Goal: Information Seeking & Learning: Check status

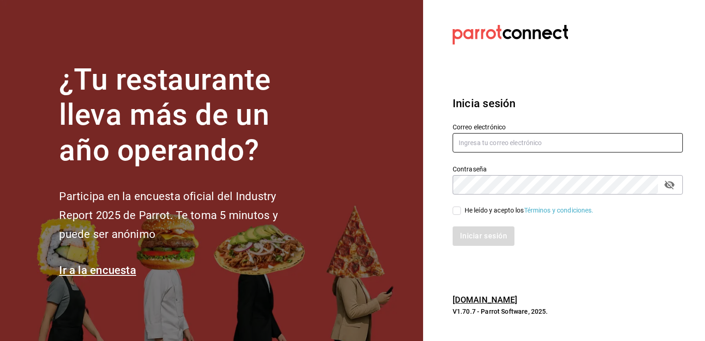
type input "[EMAIL_ADDRESS][DOMAIN_NAME]"
click at [454, 210] on input "He leído y acepto los Términos y condiciones." at bounding box center [457, 210] width 8 height 8
checkbox input "true"
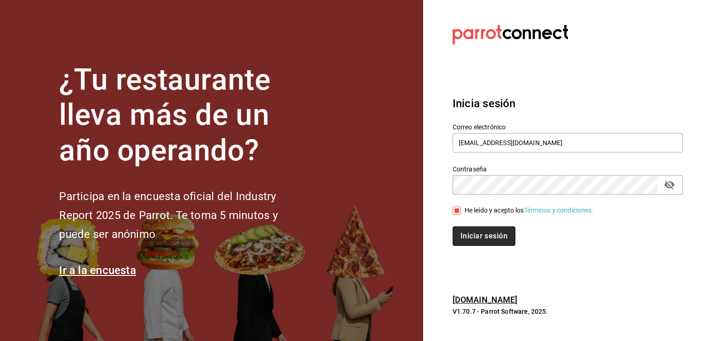
click at [475, 236] on button "Iniciar sesión" at bounding box center [484, 235] width 63 height 19
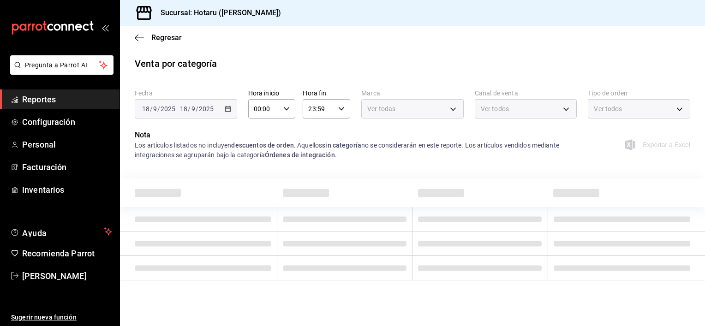
type input "619c758d-7c36-49c6-a756-e52d453908cb"
type input "UBER_EATS"
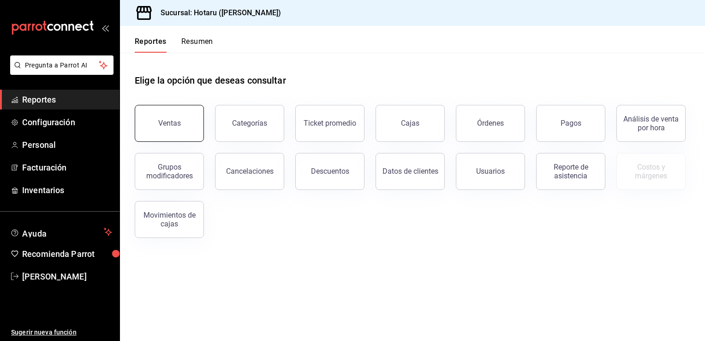
click at [156, 130] on button "Ventas" at bounding box center [169, 123] width 69 height 37
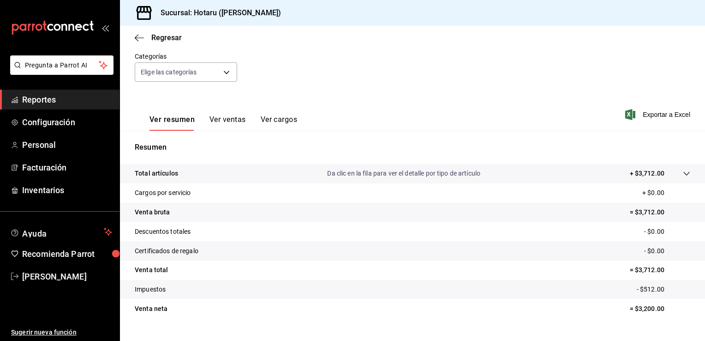
scroll to position [92, 0]
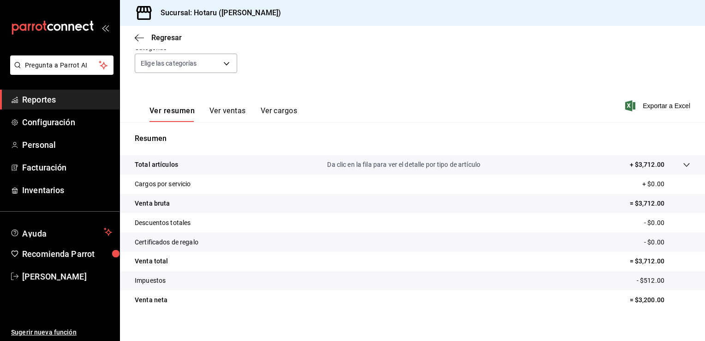
drag, startPoint x: 410, startPoint y: 239, endPoint x: 410, endPoint y: 90, distance: 148.6
click at [410, 90] on div "Ventas Los artículos listados no incluyen descuentos de orden y el filtro de fe…" at bounding box center [412, 149] width 585 height 371
click at [568, 69] on div "Fecha [DATE] [DATE] - [DATE] [DATE] Hora inicio 00:00 Hora inicio Hora fin 23:5…" at bounding box center [413, 43] width 556 height 81
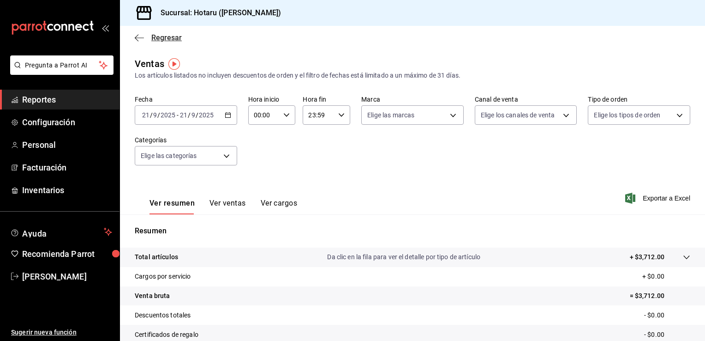
click at [136, 38] on icon "button" at bounding box center [139, 37] width 9 height 0
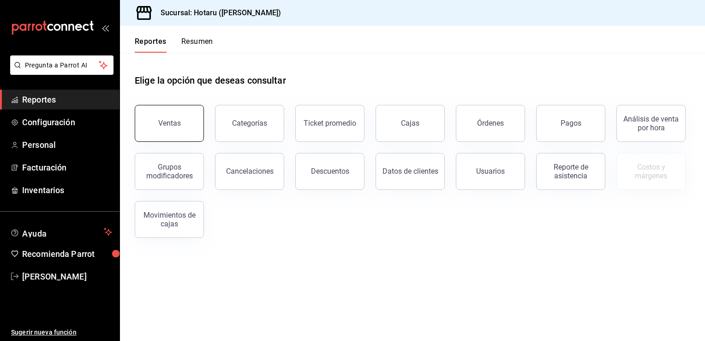
click at [177, 125] on div "Ventas" at bounding box center [169, 123] width 23 height 9
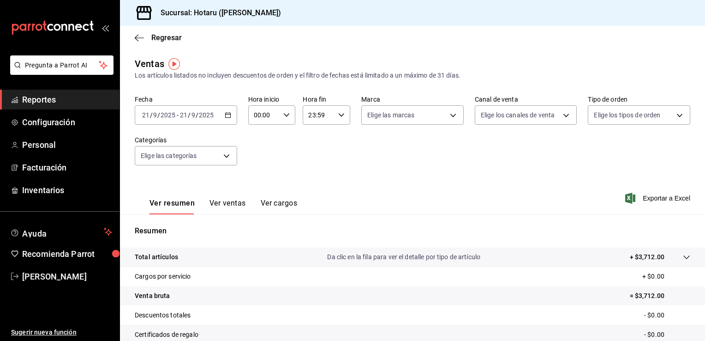
click at [227, 114] on icon "button" at bounding box center [228, 115] width 6 height 6
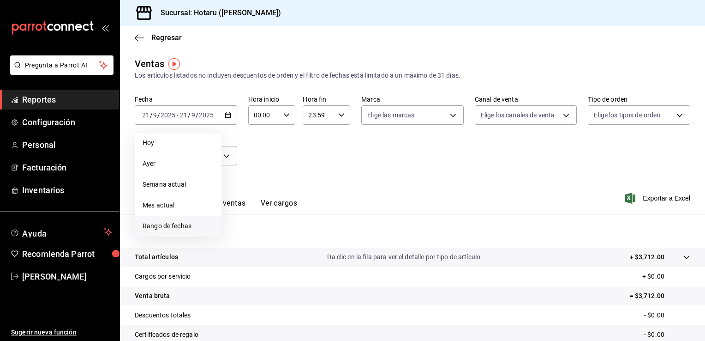
click at [182, 229] on span "Rango de fechas" at bounding box center [179, 226] width 72 height 10
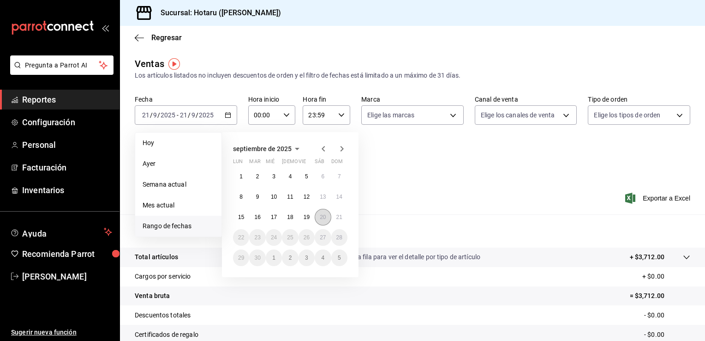
click at [327, 220] on button "20" at bounding box center [323, 217] width 16 height 17
click at [338, 216] on abbr "21" at bounding box center [339, 217] width 6 height 6
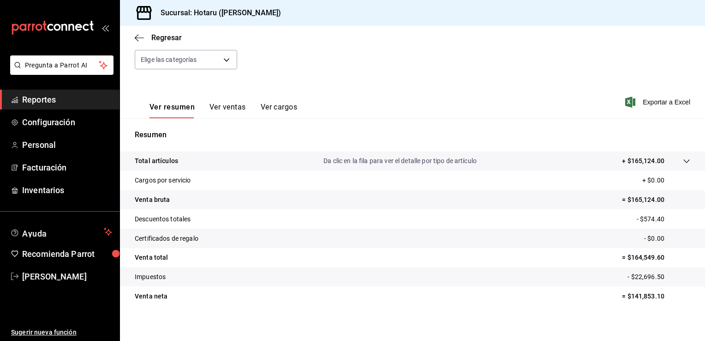
scroll to position [102, 0]
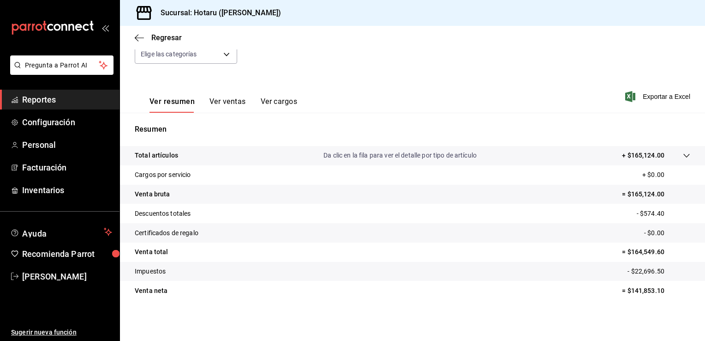
click at [683, 156] on icon at bounding box center [686, 156] width 6 height 4
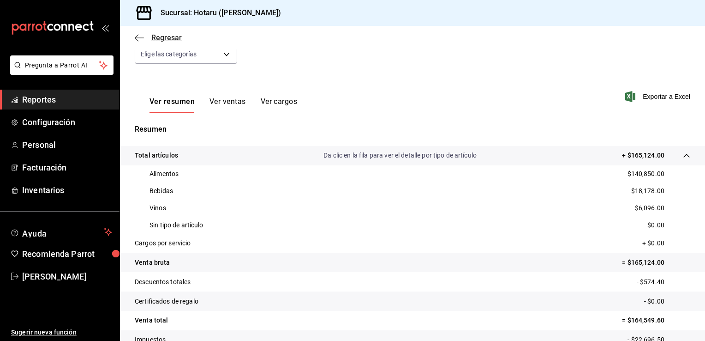
click at [137, 35] on icon "button" at bounding box center [139, 38] width 9 height 8
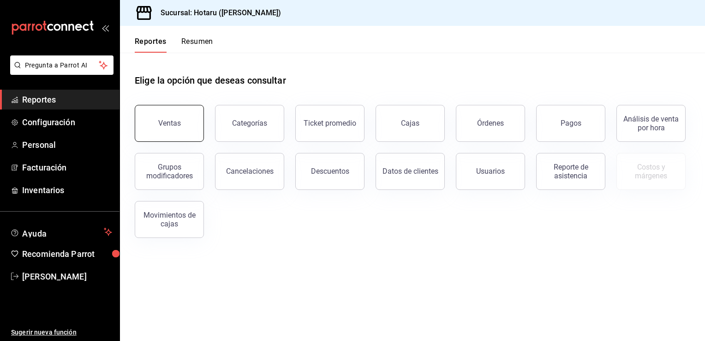
click at [183, 119] on button "Ventas" at bounding box center [169, 123] width 69 height 37
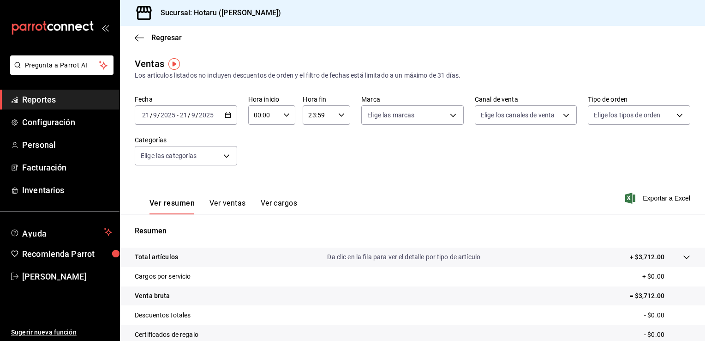
click at [227, 118] on div "2025-09-21 21 / 9 / 2025 - 2025-09-21 21 / 9 / 2025" at bounding box center [186, 114] width 102 height 19
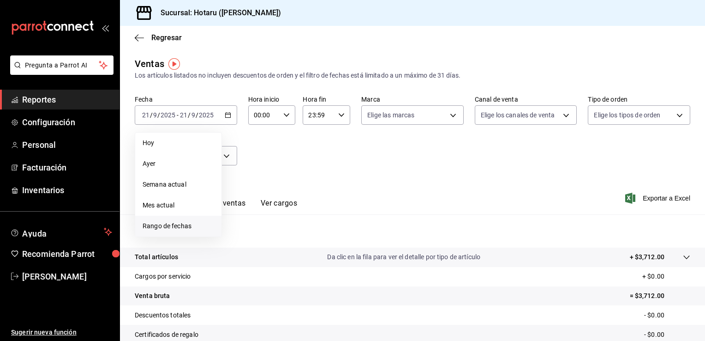
click at [163, 225] on span "Rango de fechas" at bounding box center [179, 226] width 72 height 10
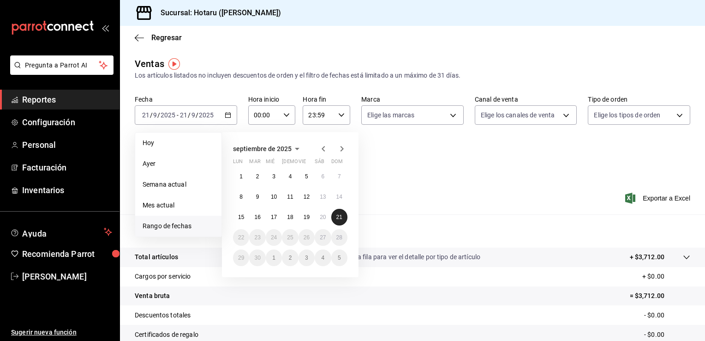
click at [335, 216] on button "21" at bounding box center [339, 217] width 16 height 17
click at [323, 216] on abbr "20" at bounding box center [323, 217] width 6 height 6
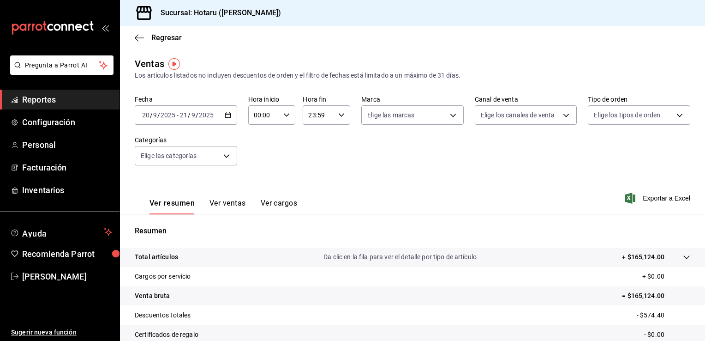
click at [238, 202] on button "Ver ventas" at bounding box center [228, 206] width 36 height 16
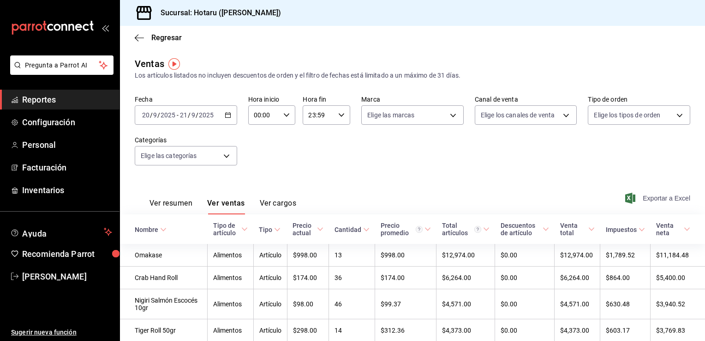
click at [646, 198] on span "Exportar a Excel" at bounding box center [658, 197] width 63 height 11
click at [172, 203] on button "Ver resumen" at bounding box center [171, 206] width 43 height 16
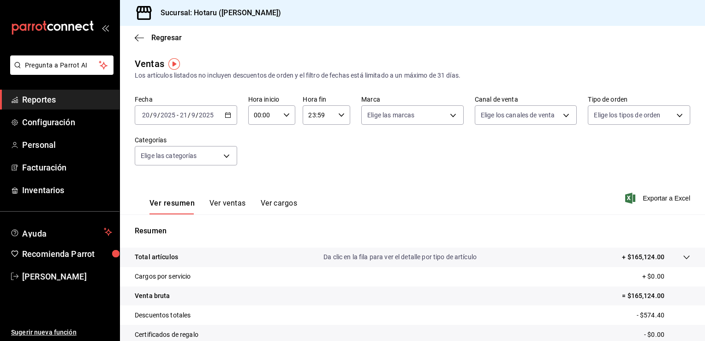
click at [231, 114] on div "2025-09-20 20 / 9 / 2025 - 2025-09-21 21 / 9 / 2025" at bounding box center [186, 114] width 102 height 19
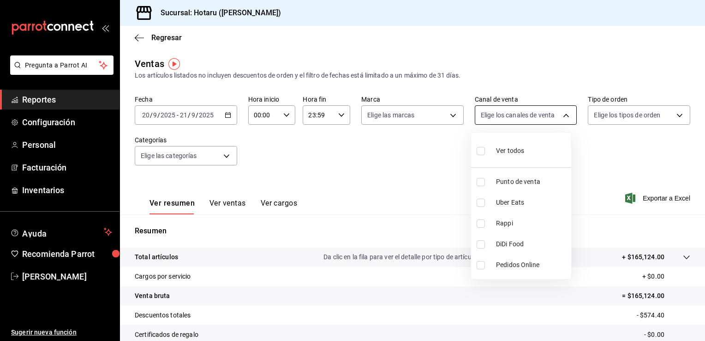
click at [561, 118] on body "Pregunta a Parrot AI Reportes Configuración Personal Facturación Inventarios Ay…" at bounding box center [352, 170] width 705 height 341
click at [480, 201] on input "checkbox" at bounding box center [481, 202] width 8 height 8
checkbox input "true"
type input "UBER_EATS"
click at [449, 117] on div at bounding box center [352, 170] width 705 height 341
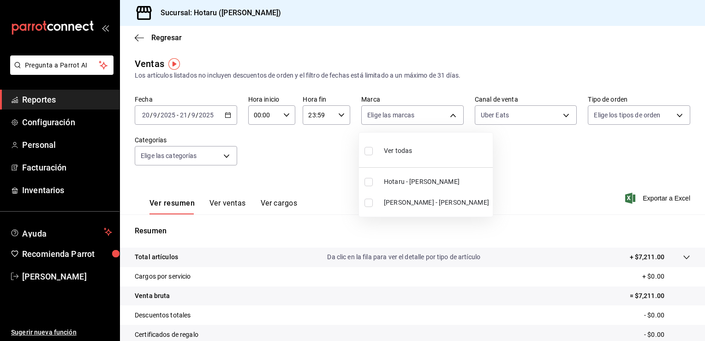
click at [449, 117] on body "Pregunta a Parrot AI Reportes Configuración Personal Facturación Inventarios Ay…" at bounding box center [352, 170] width 705 height 341
click at [370, 178] on input "checkbox" at bounding box center [369, 182] width 8 height 8
checkbox input "true"
type input "c6f689f8-63fd-49a8-a607-35aea03ac6a9"
click at [308, 178] on div at bounding box center [352, 170] width 705 height 341
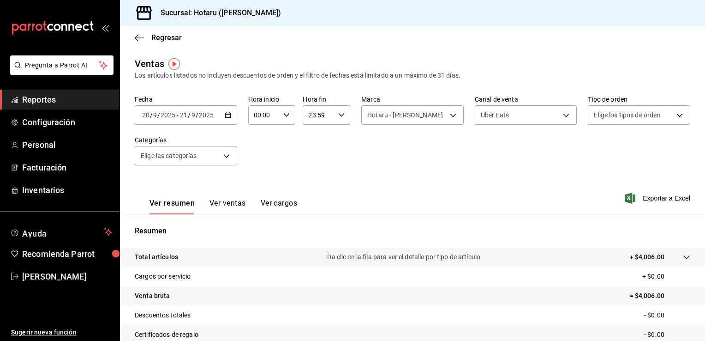
click at [172, 203] on button "Ver resumen" at bounding box center [172, 206] width 45 height 16
click at [225, 202] on button "Ver ventas" at bounding box center [228, 206] width 36 height 16
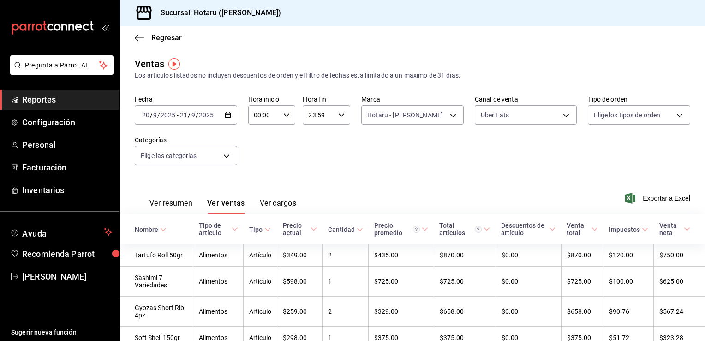
click at [176, 204] on button "Ver resumen" at bounding box center [171, 206] width 43 height 16
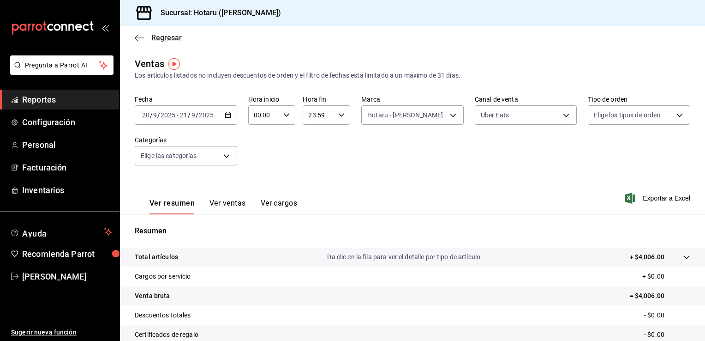
click at [138, 41] on icon "button" at bounding box center [139, 38] width 9 height 8
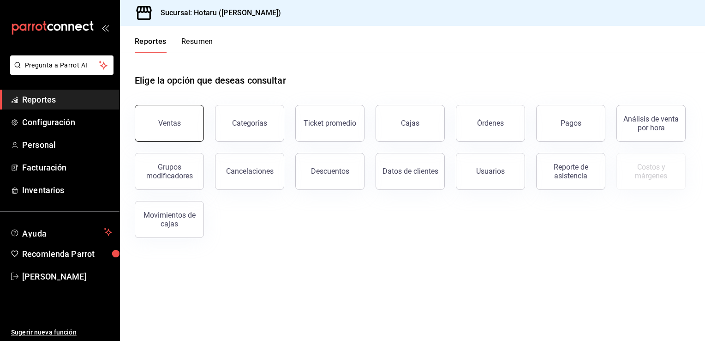
click at [168, 117] on button "Ventas" at bounding box center [169, 123] width 69 height 37
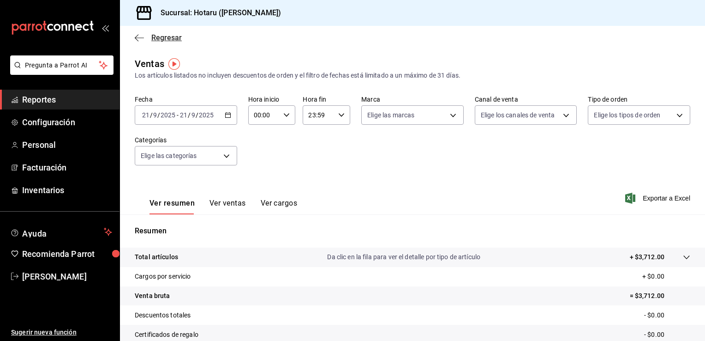
click at [135, 37] on icon "button" at bounding box center [137, 37] width 4 height 7
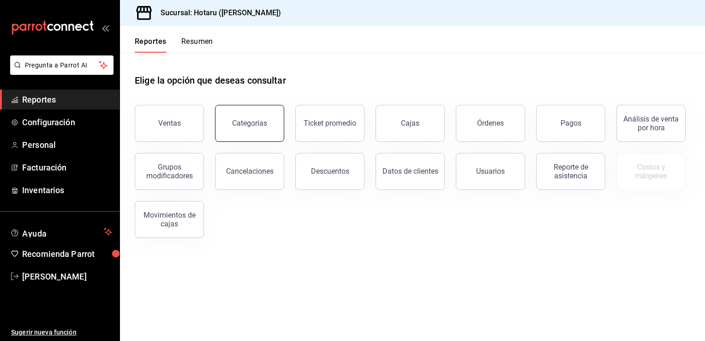
click at [251, 110] on button "Categorías" at bounding box center [249, 123] width 69 height 37
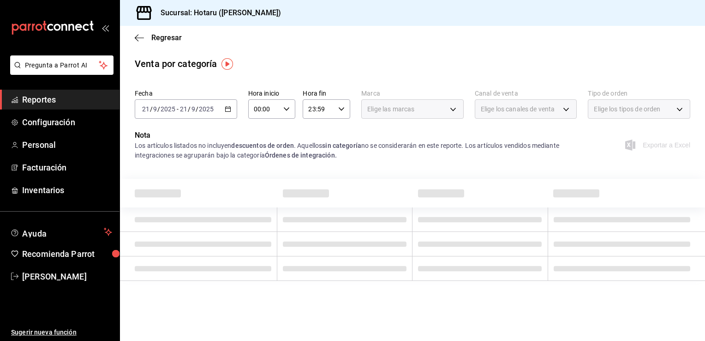
click at [225, 107] on \(Stroke\) "button" at bounding box center [228, 109] width 6 height 5
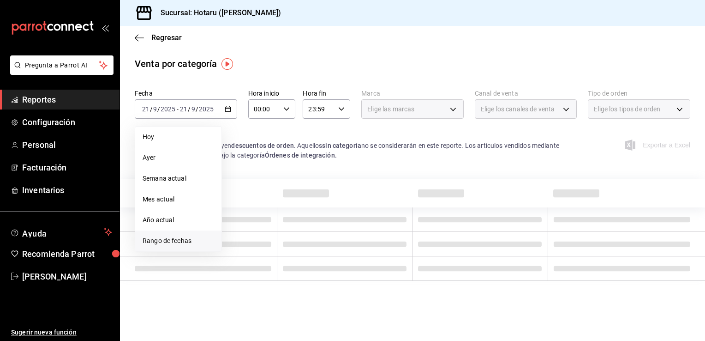
click at [168, 237] on span "Rango de fechas" at bounding box center [179, 241] width 72 height 10
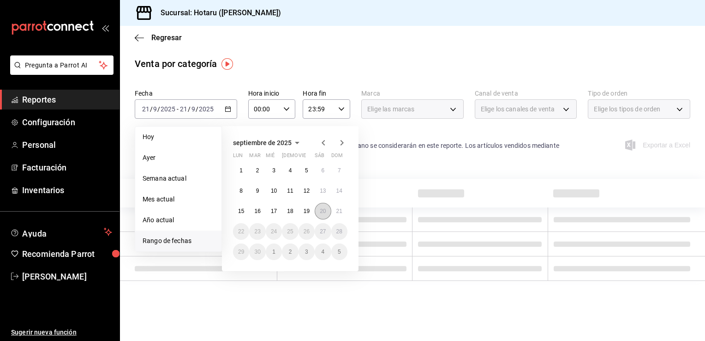
click at [321, 208] on abbr "20" at bounding box center [323, 211] width 6 height 6
click at [336, 212] on abbr "21" at bounding box center [339, 211] width 6 height 6
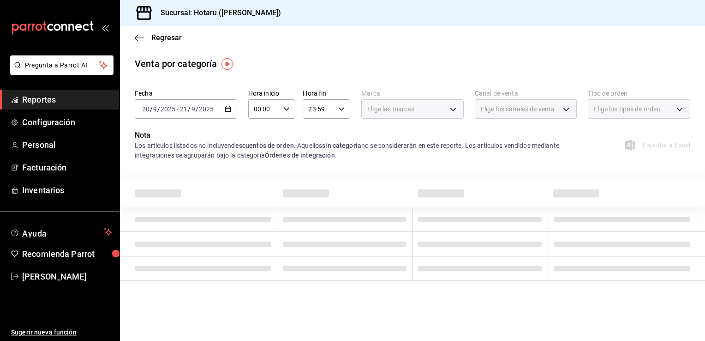
click at [564, 110] on div "Elige los canales de venta" at bounding box center [526, 108] width 102 height 19
click at [566, 110] on div "Elige los canales de venta" at bounding box center [526, 108] width 102 height 19
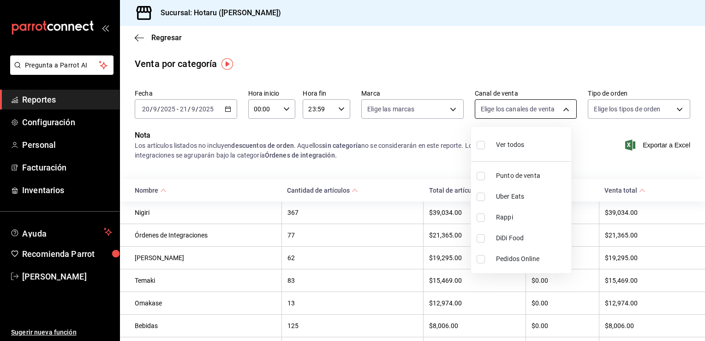
click at [560, 112] on body "Pregunta a Parrot AI Reportes Configuración Personal Facturación Inventarios Ay…" at bounding box center [352, 170] width 705 height 341
click at [482, 196] on input "checkbox" at bounding box center [481, 196] width 8 height 8
checkbox input "true"
type input "UBER_EATS"
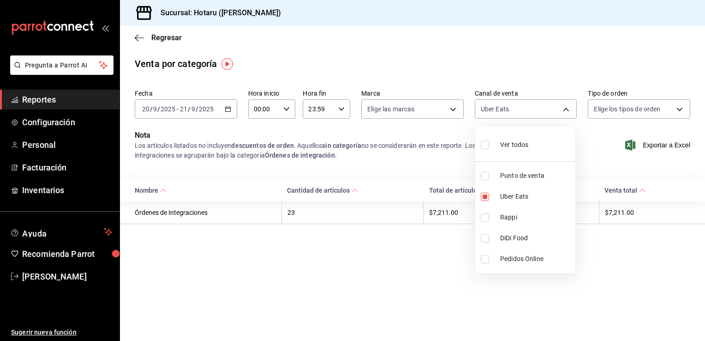
click at [452, 111] on div at bounding box center [352, 170] width 705 height 341
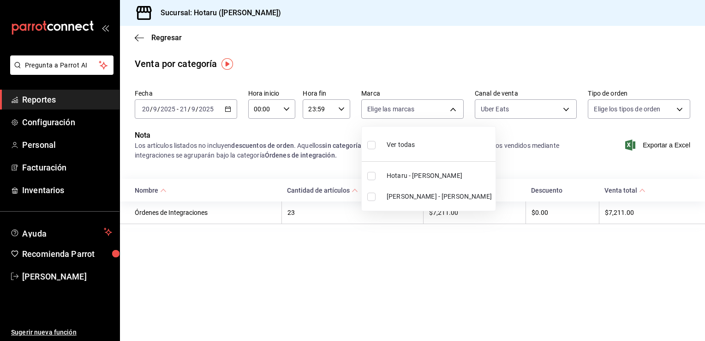
click at [452, 111] on body "Pregunta a Parrot AI Reportes Configuración Personal Facturación Inventarios Ay…" at bounding box center [352, 170] width 705 height 341
click at [374, 175] on input "checkbox" at bounding box center [371, 176] width 8 height 8
checkbox input "true"
type input "c6f689f8-63fd-49a8-a607-35aea03ac6a9"
click at [453, 108] on div at bounding box center [352, 170] width 705 height 341
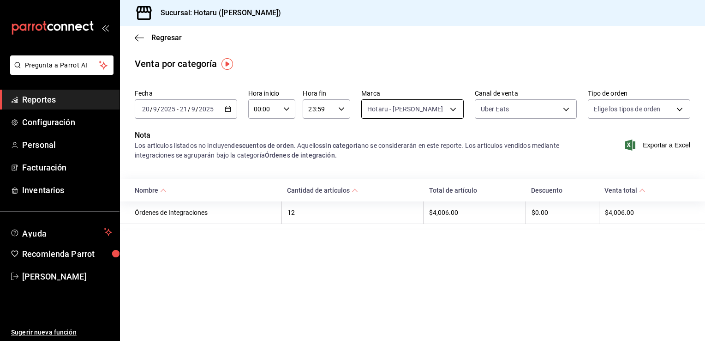
click at [452, 109] on body "Pregunta a Parrot AI Reportes Configuración Personal Facturación Inventarios Ay…" at bounding box center [352, 170] width 705 height 341
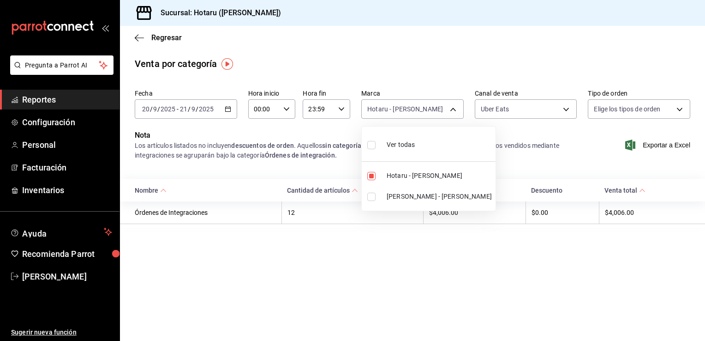
click at [373, 194] on input "checkbox" at bounding box center [371, 196] width 8 height 8
checkbox input "true"
type input "c6f689f8-63fd-49a8-a607-35aea03ac6a9,619c758d-7c36-49c6-a756-e52d453908cb"
checkbox input "true"
click at [371, 172] on input "checkbox" at bounding box center [371, 176] width 8 height 8
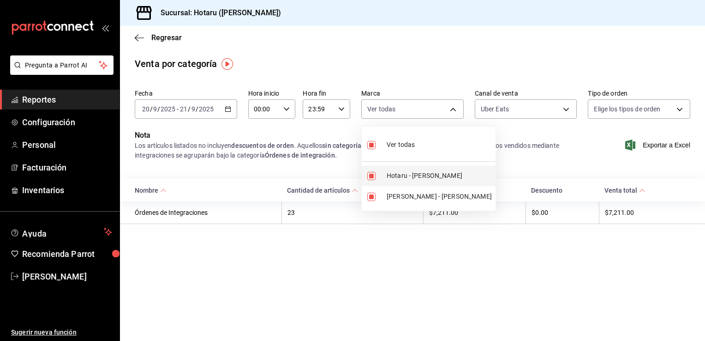
checkbox input "false"
type input "619c758d-7c36-49c6-a756-e52d453908cb"
checkbox input "false"
click at [375, 261] on div at bounding box center [352, 170] width 705 height 341
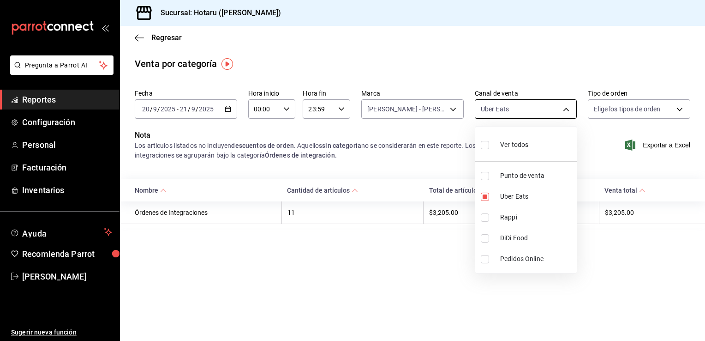
click at [566, 108] on body "Pregunta a Parrot AI Reportes Configuración Personal Facturación Inventarios Ay…" at bounding box center [352, 170] width 705 height 341
click at [485, 196] on input "checkbox" at bounding box center [485, 196] width 8 height 8
checkbox input "false"
click at [225, 109] on div at bounding box center [352, 170] width 705 height 341
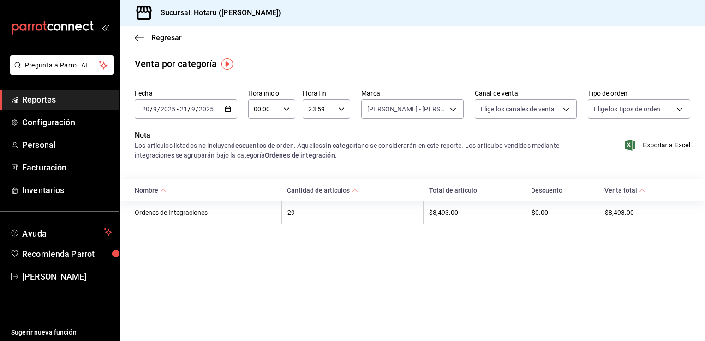
click at [228, 109] on icon "button" at bounding box center [228, 109] width 6 height 6
click at [383, 306] on main "Regresar Venta por categoría Fecha 2025-09-20 20 / 9 / 2025 - 2025-09-21 21 / 9…" at bounding box center [412, 183] width 585 height 315
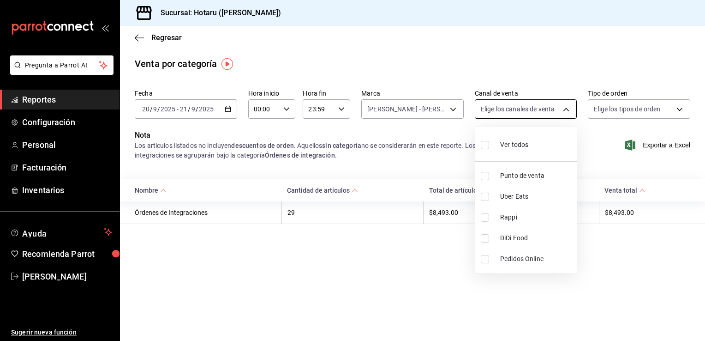
click at [563, 108] on body "Pregunta a Parrot AI Reportes Configuración Personal Facturación Inventarios Ay…" at bounding box center [352, 170] width 705 height 341
click at [485, 215] on input "checkbox" at bounding box center [485, 217] width 8 height 8
checkbox input "true"
type input "RAPPI"
click at [452, 108] on div at bounding box center [352, 170] width 705 height 341
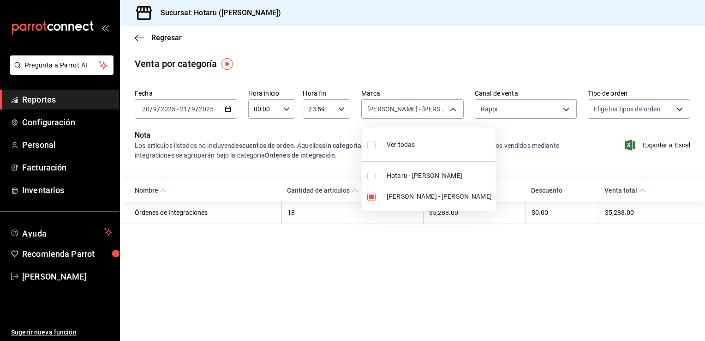
click at [452, 108] on body "Pregunta a Parrot AI Reportes Configuración Personal Facturación Inventarios Ay…" at bounding box center [352, 170] width 705 height 341
click at [391, 288] on div at bounding box center [352, 170] width 705 height 341
drag, startPoint x: 391, startPoint y: 288, endPoint x: 380, endPoint y: 285, distance: 10.9
click at [380, 285] on main "Regresar Venta por categoría Fecha 2025-09-20 20 / 9 / 2025 - 2025-09-21 21 / 9…" at bounding box center [412, 183] width 585 height 315
click at [139, 36] on icon "button" at bounding box center [139, 38] width 9 height 8
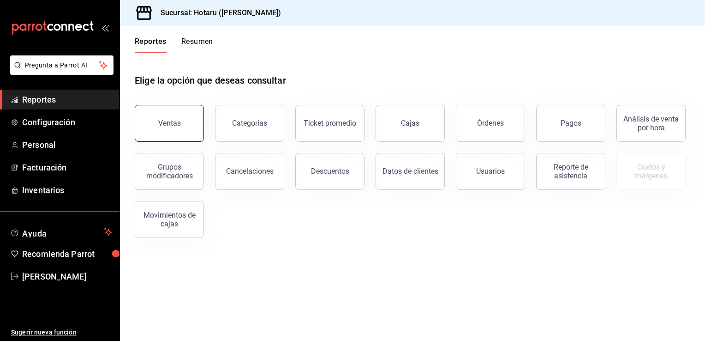
click at [181, 108] on button "Ventas" at bounding box center [169, 123] width 69 height 37
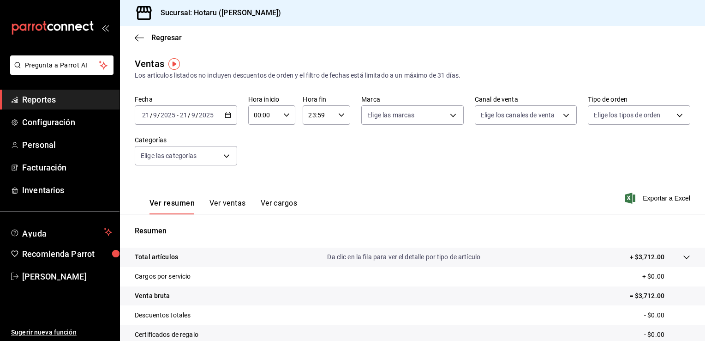
click at [227, 114] on icon "button" at bounding box center [228, 115] width 6 height 6
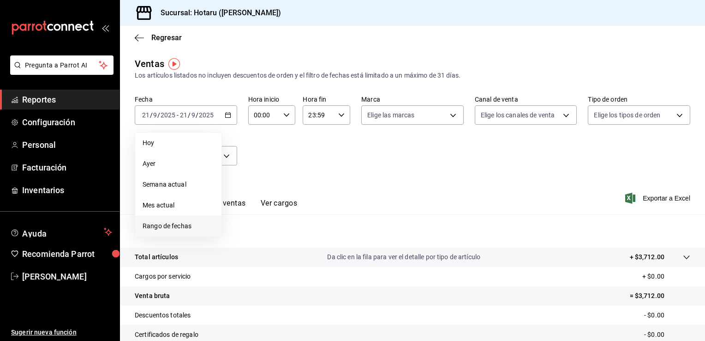
click at [167, 222] on span "Rango de fechas" at bounding box center [179, 226] width 72 height 10
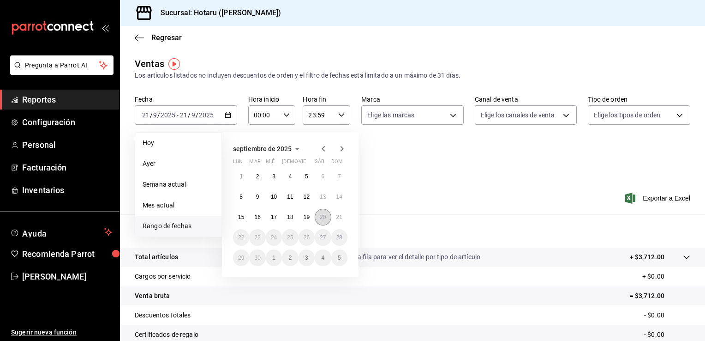
click at [321, 219] on abbr "20" at bounding box center [323, 217] width 6 height 6
click at [338, 217] on abbr "21" at bounding box center [339, 217] width 6 height 6
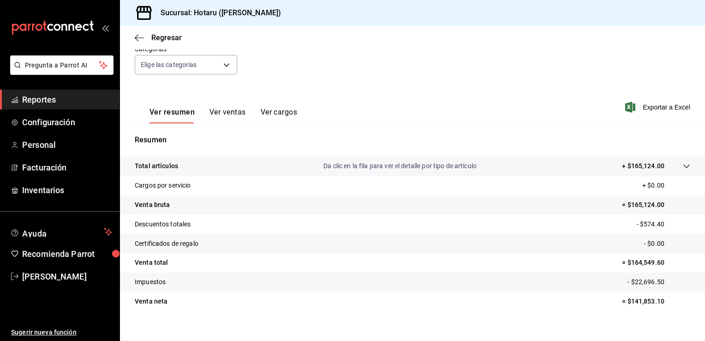
scroll to position [102, 0]
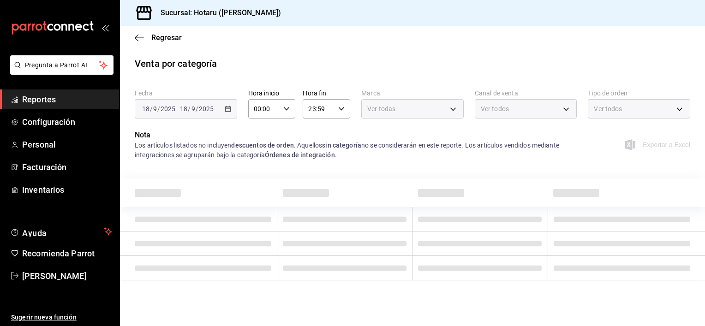
type input "619c758d-7c36-49c6-a756-e52d453908cb"
type input "UBER_EATS"
